Goal: Information Seeking & Learning: Learn about a topic

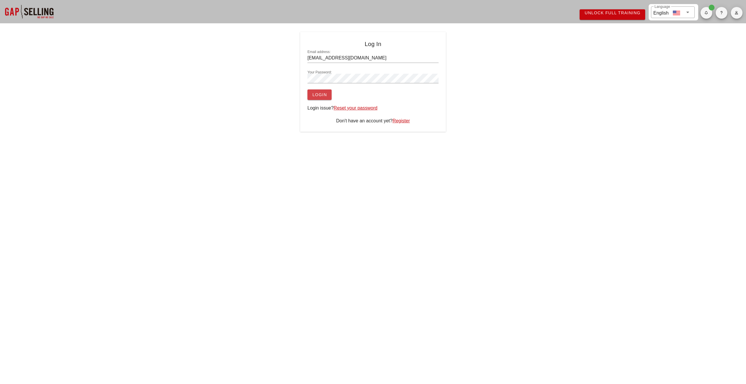
click at [319, 98] on button "Login" at bounding box center [319, 94] width 24 height 10
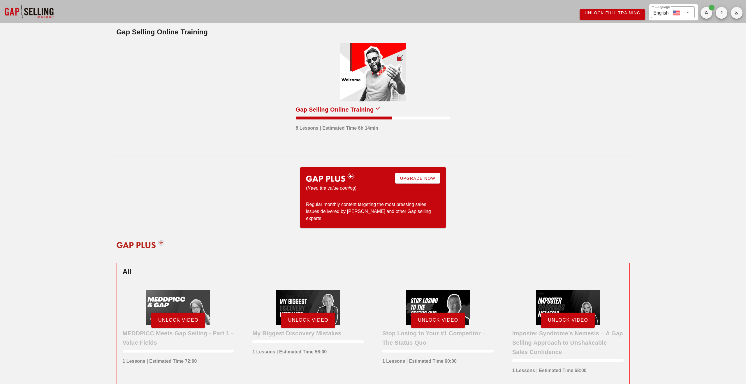
click at [351, 90] on div at bounding box center [373, 72] width 66 height 58
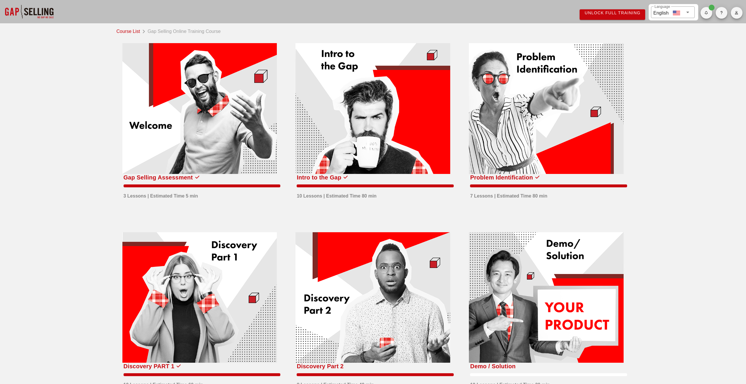
scroll to position [46, 0]
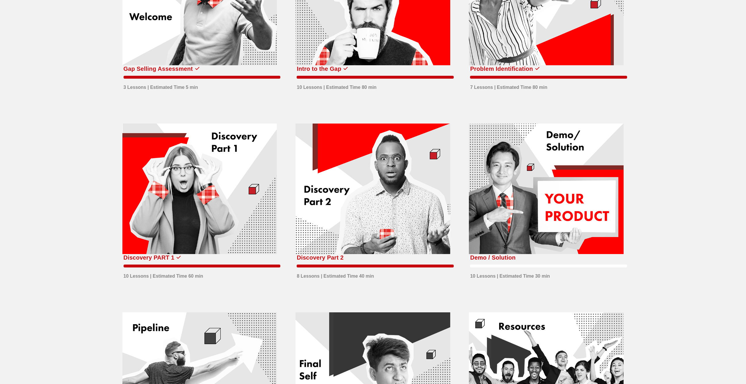
click at [507, 199] on div at bounding box center [546, 189] width 155 height 131
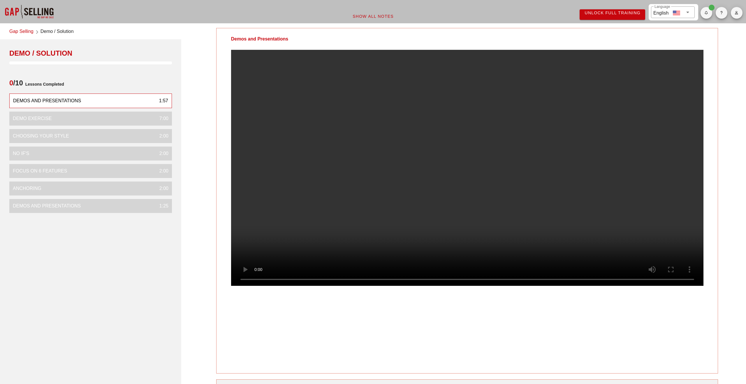
click at [16, 32] on link "Gap Selling" at bounding box center [21, 32] width 24 height 8
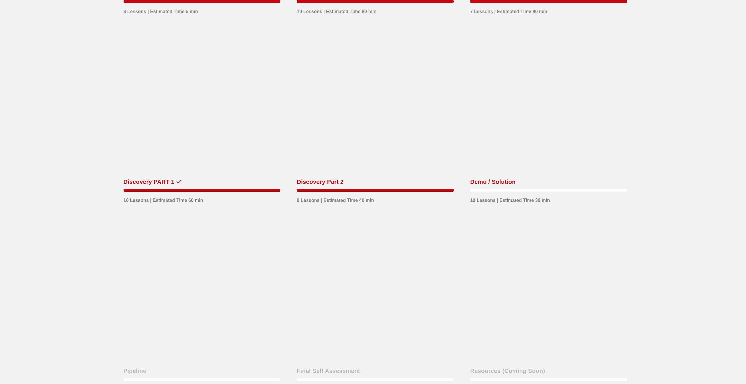
scroll to position [268, 0]
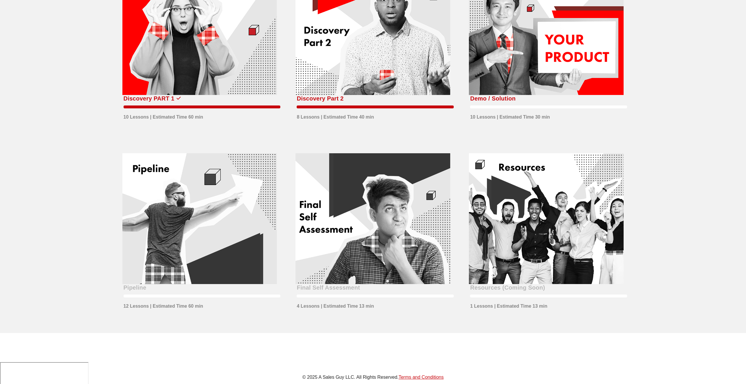
click at [178, 233] on div at bounding box center [199, 218] width 155 height 131
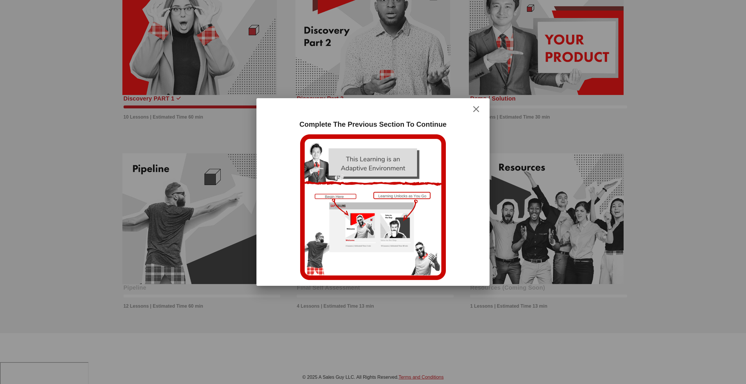
click at [476, 111] on icon "button" at bounding box center [475, 109] width 7 height 7
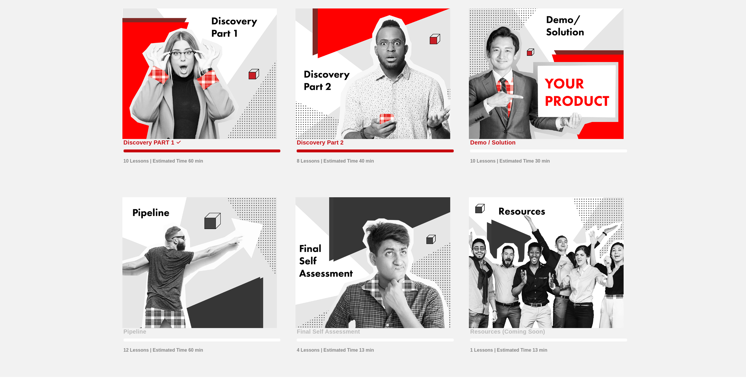
scroll to position [0, 0]
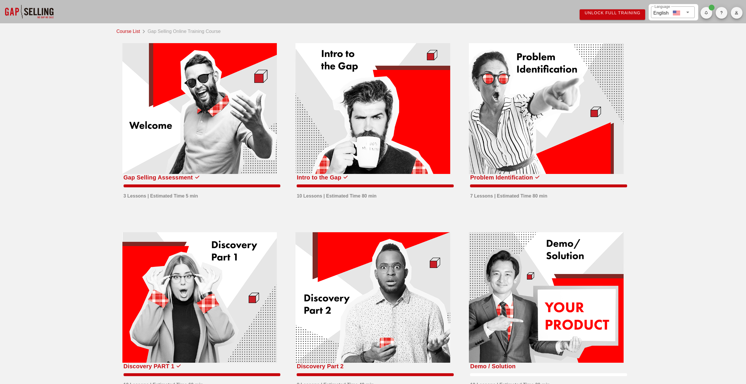
click at [705, 11] on icon "button" at bounding box center [706, 12] width 4 height 3
